Goal: Information Seeking & Learning: Learn about a topic

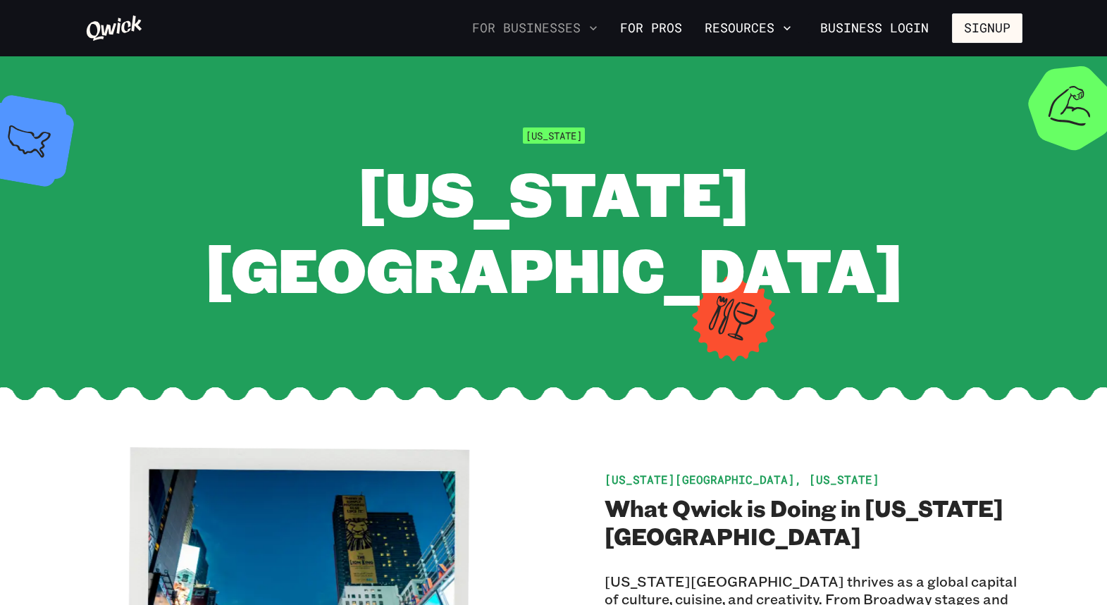
click at [569, 30] on button "For Businesses" at bounding box center [535, 28] width 137 height 24
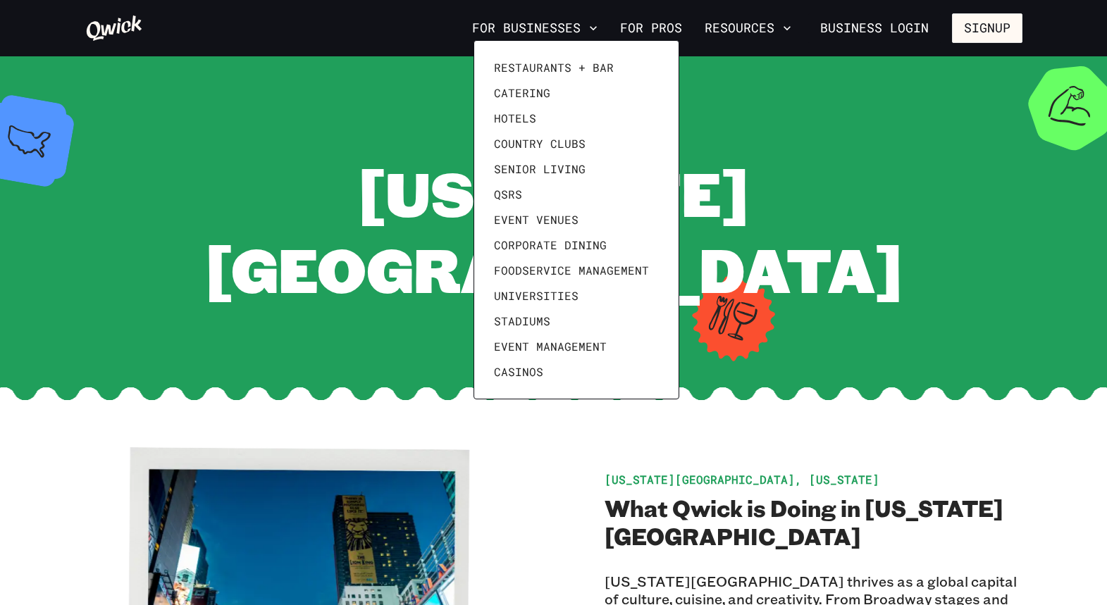
click at [716, 27] on div at bounding box center [553, 302] width 1107 height 605
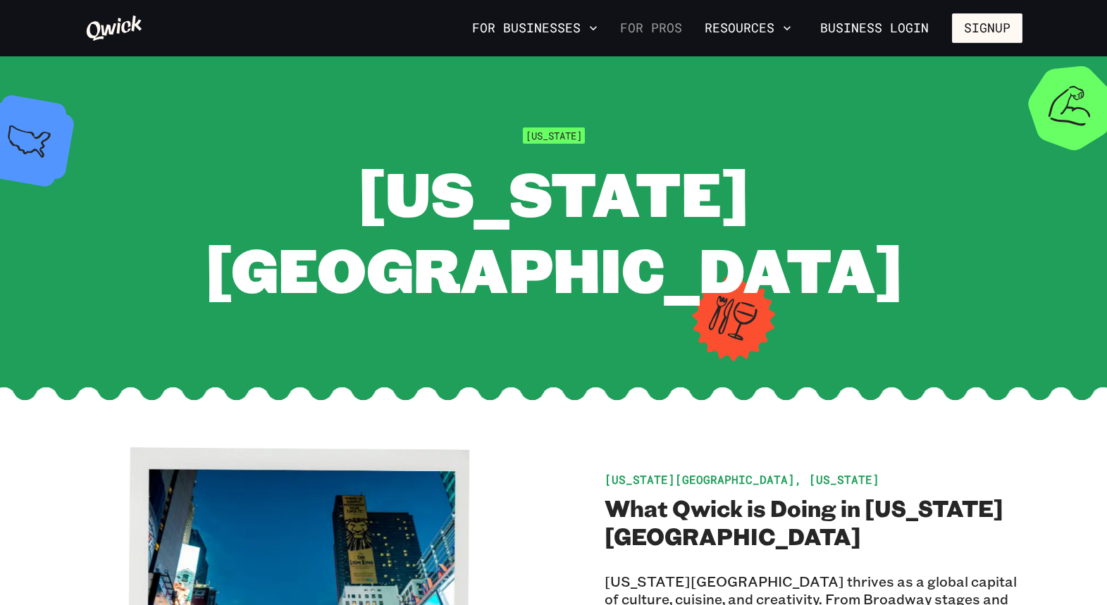
click at [644, 31] on link "For Pros" at bounding box center [651, 28] width 73 height 24
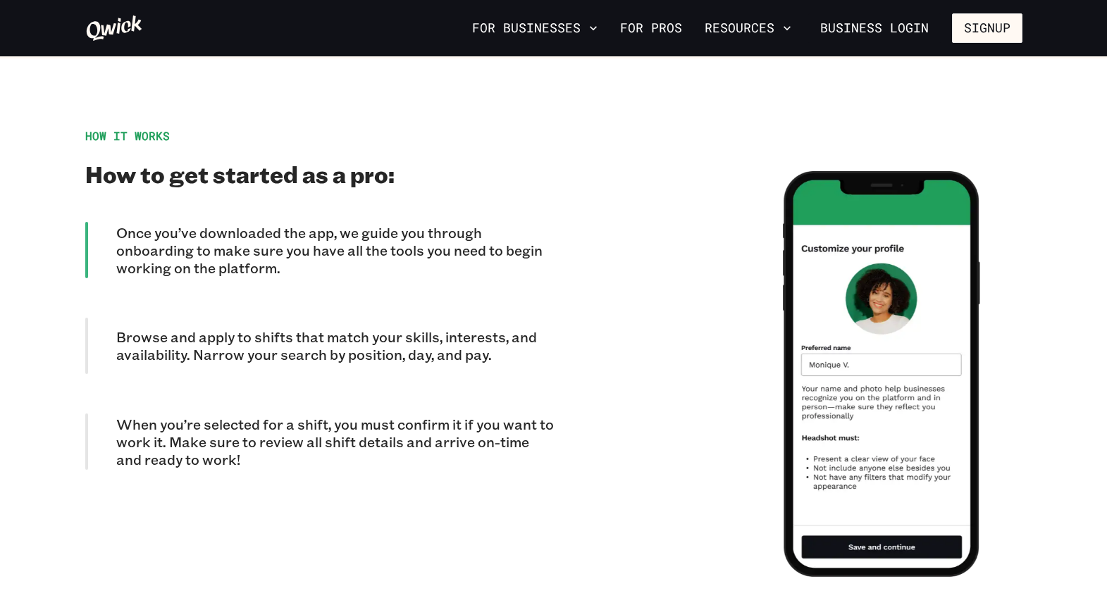
scroll to position [1226, 0]
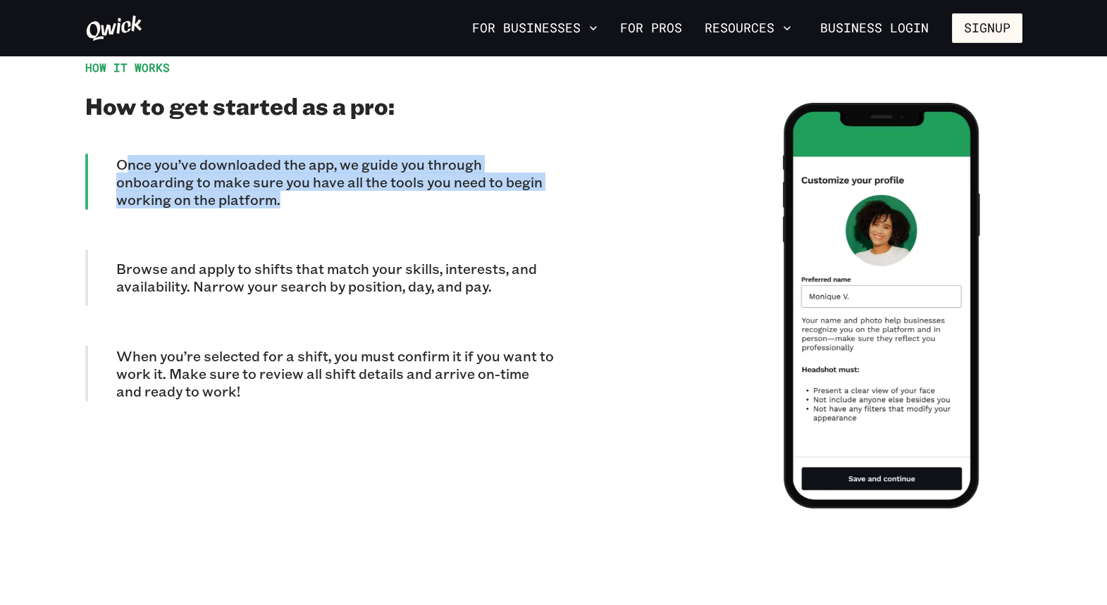
drag, startPoint x: 130, startPoint y: 141, endPoint x: 305, endPoint y: 189, distance: 181.9
click at [305, 189] on p "Once you’ve downloaded the app, we guide you through onboarding to make sure yo…" at bounding box center [335, 182] width 438 height 53
click at [304, 188] on p "Once you’ve downloaded the app, we guide you through onboarding to make sure yo…" at bounding box center [335, 182] width 438 height 53
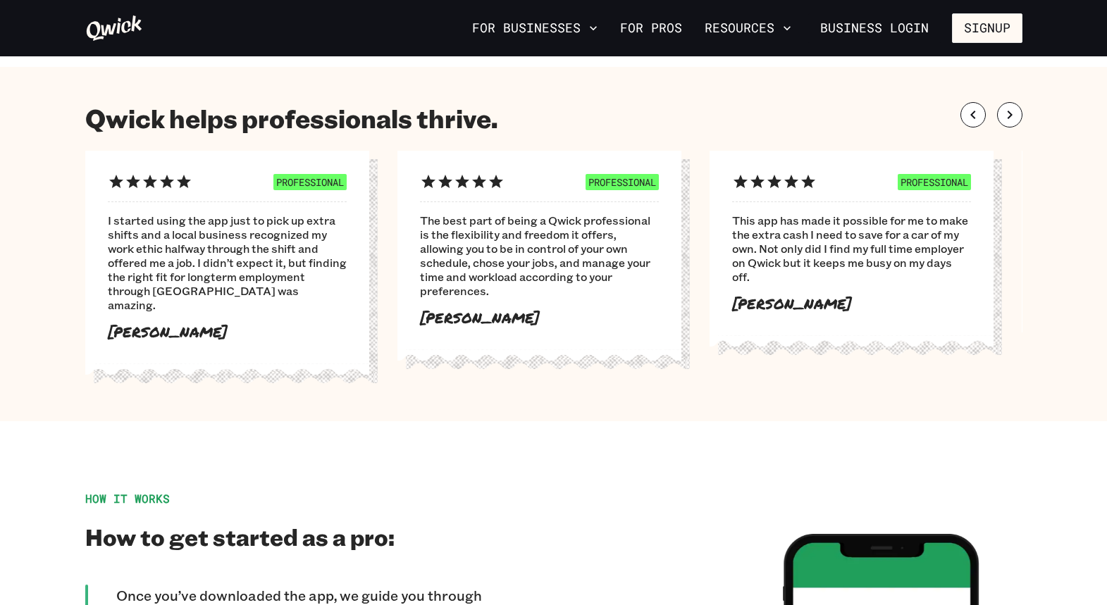
scroll to position [0, 0]
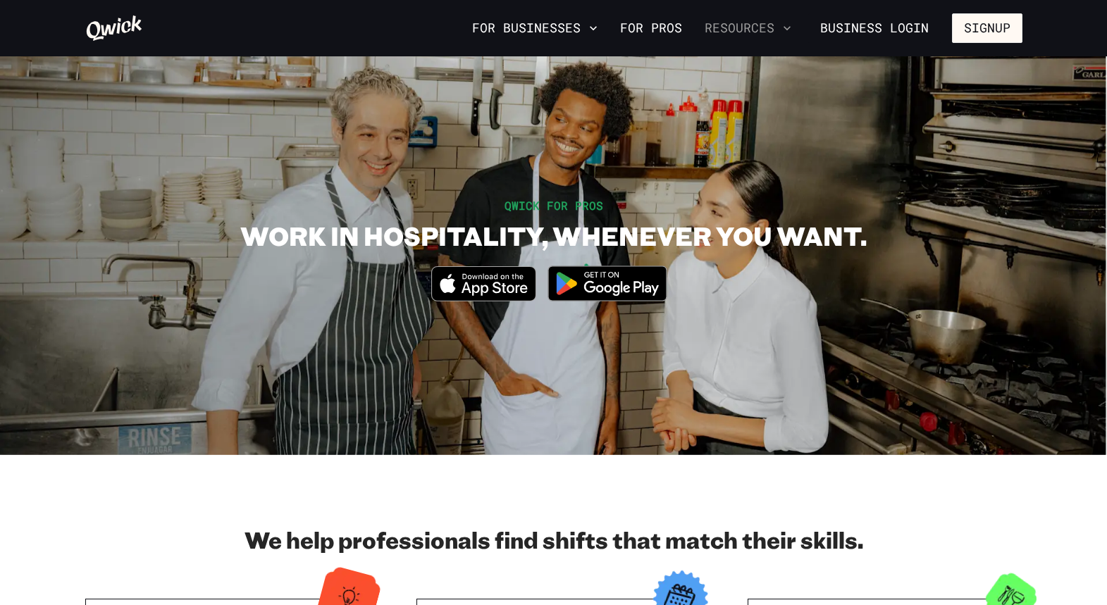
click at [789, 21] on icon "button" at bounding box center [787, 28] width 14 height 14
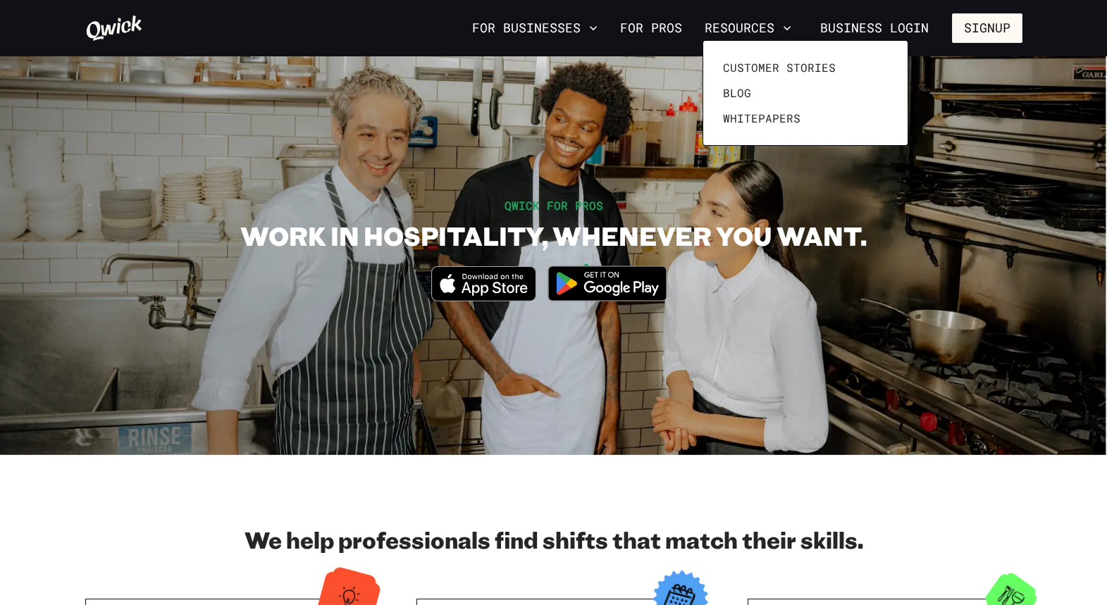
click at [957, 130] on div at bounding box center [553, 302] width 1107 height 605
